Goal: Transaction & Acquisition: Purchase product/service

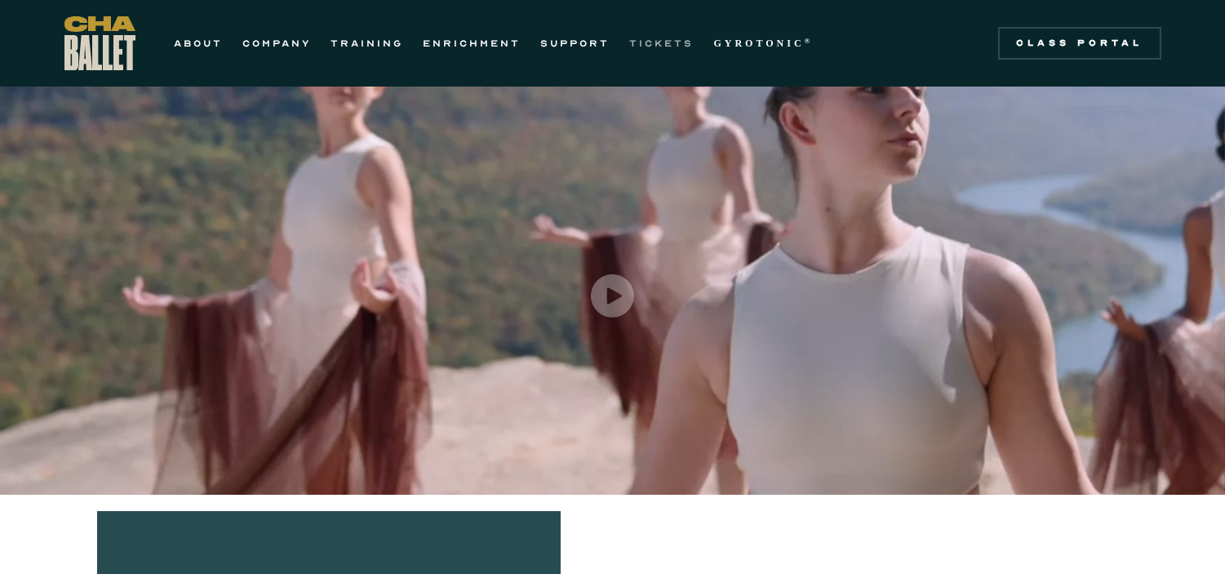
click at [649, 42] on link "TICKETS" at bounding box center [662, 43] width 64 height 20
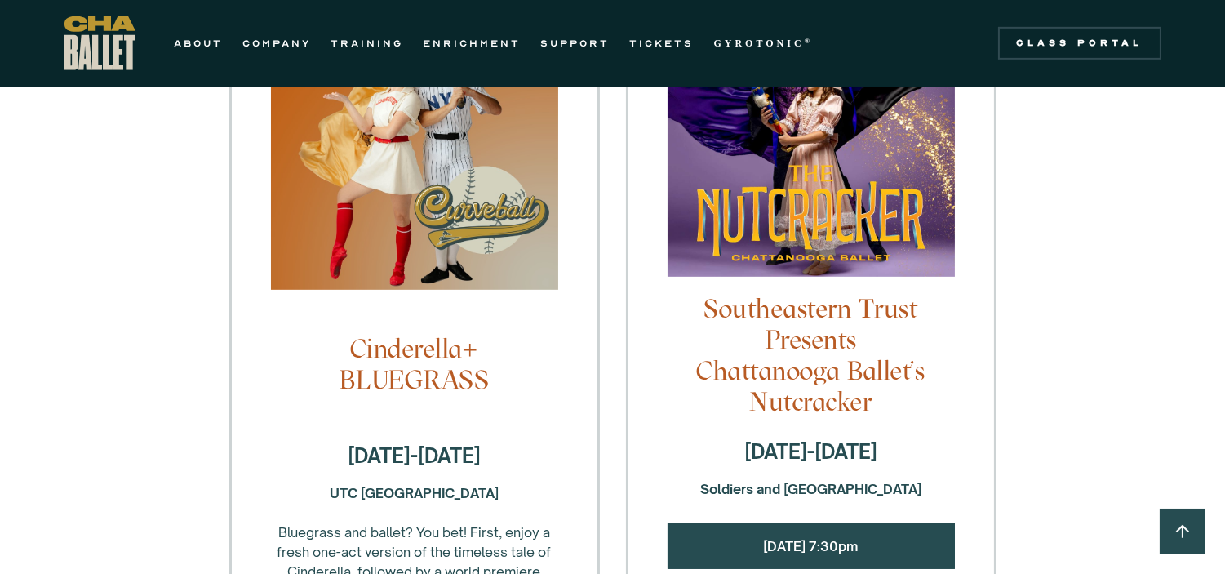
scroll to position [1541, 0]
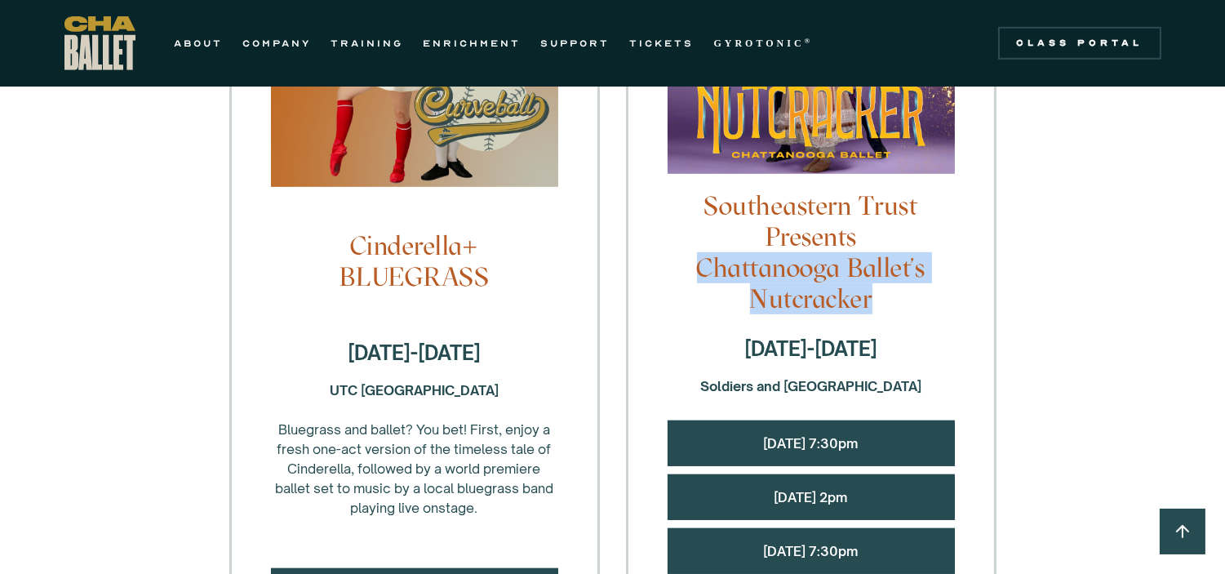
drag, startPoint x: 877, startPoint y: 220, endPoint x: 688, endPoint y: 198, distance: 190.7
click at [688, 198] on h4 "Southeastern Trust Presents Chattanooga Ballet's Nutcracker" at bounding box center [811, 252] width 287 height 124
copy h4 "Chattanooga Ballet's Nutcracker"
